Goal: Task Accomplishment & Management: Manage account settings

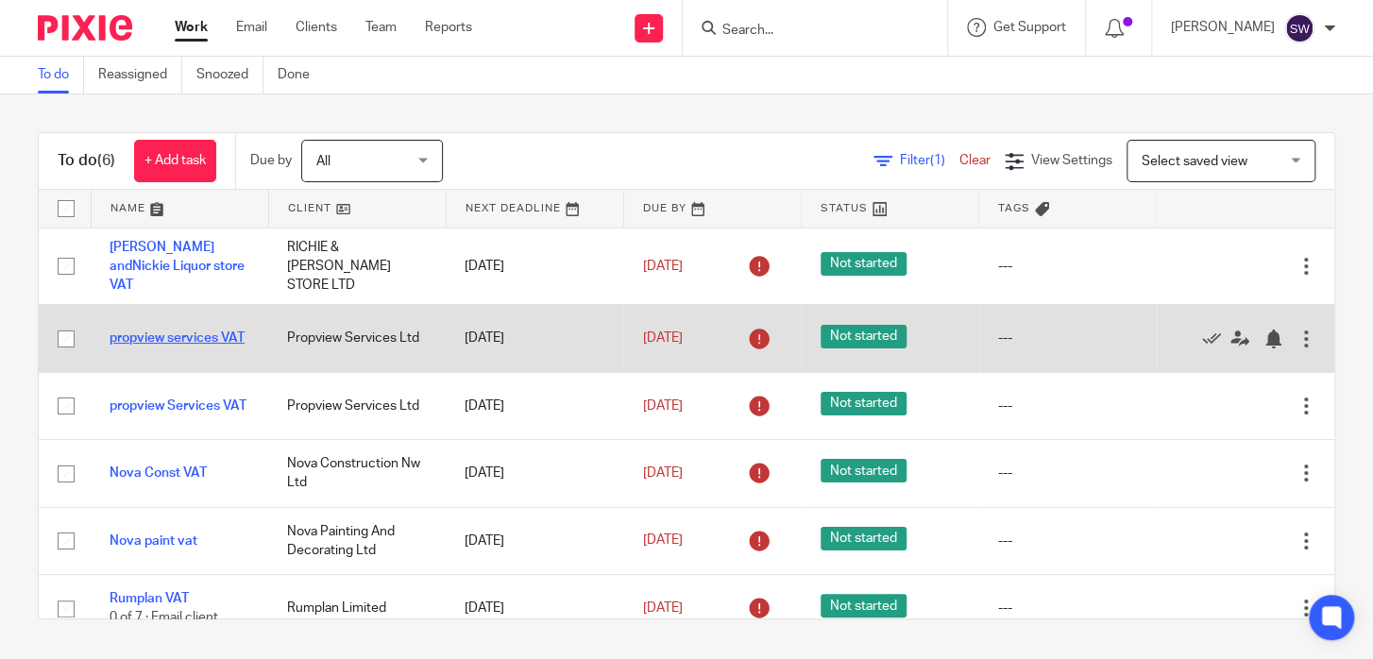
click at [159, 332] on link "propview services VAT" at bounding box center [177, 338] width 135 height 13
